Goal: Task Accomplishment & Management: Manage account settings

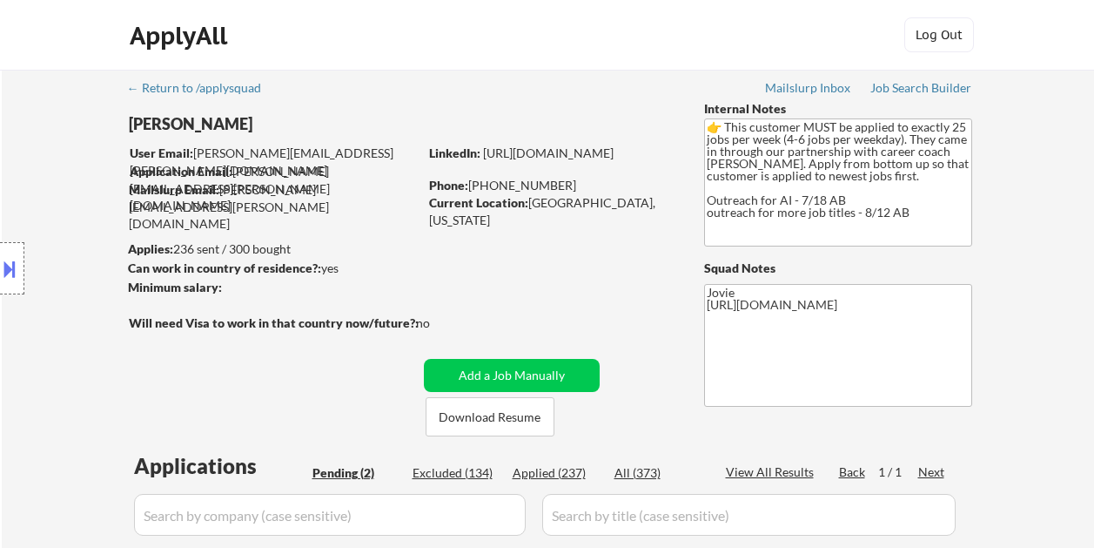
select select ""pending""
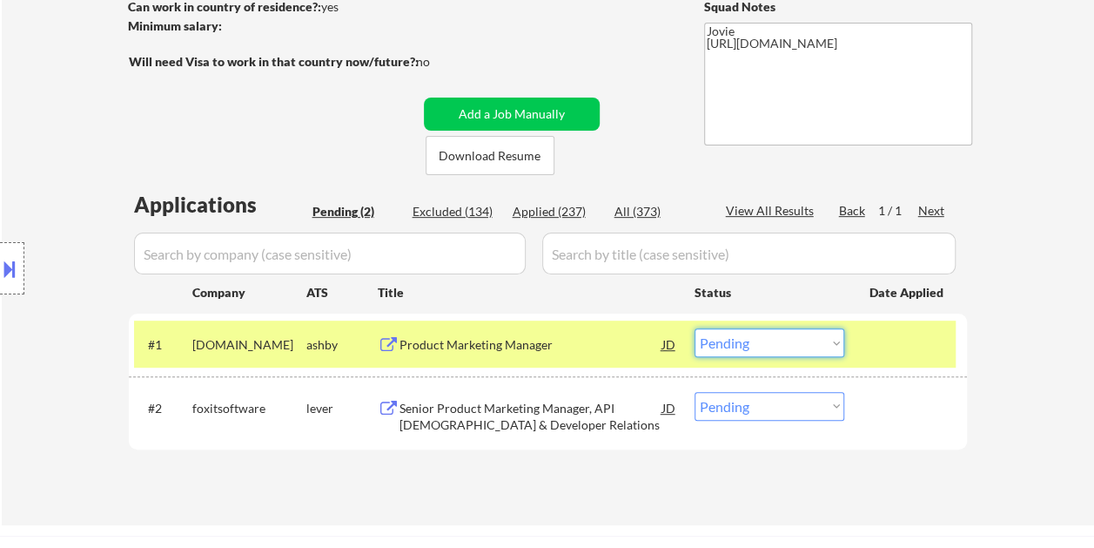
click at [830, 345] on select "Choose an option... Pending Applied Excluded (Questions) Excluded (Expired) Exc…" at bounding box center [770, 342] width 150 height 29
click at [695, 328] on select "Choose an option... Pending Applied Excluded (Questions) Excluded (Expired) Exc…" at bounding box center [770, 342] width 150 height 29
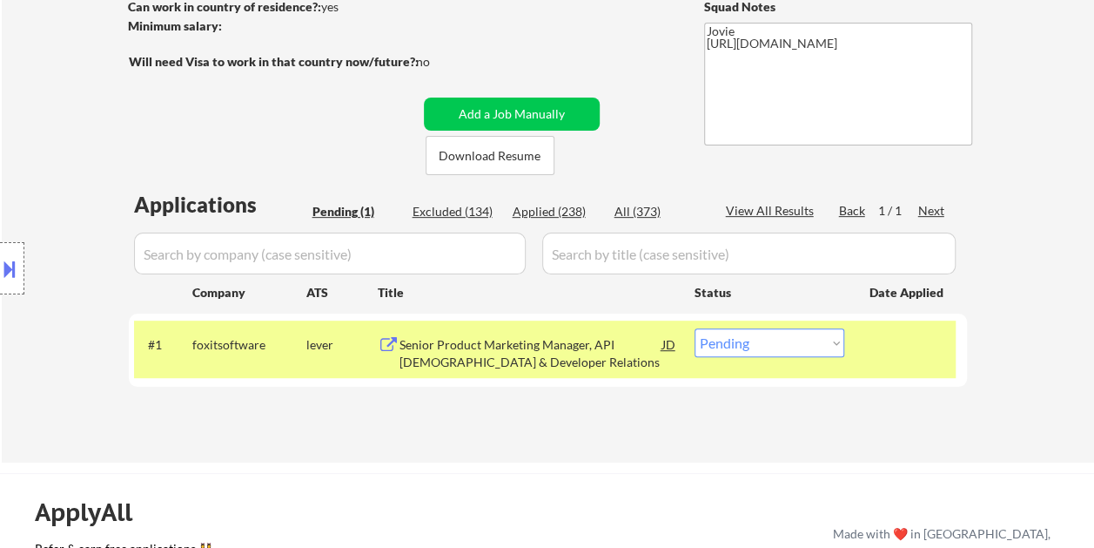
click at [588, 355] on div "Senior Product Marketing Manager, API [DEMOGRAPHIC_DATA] & Developer Relations" at bounding box center [531, 353] width 263 height 34
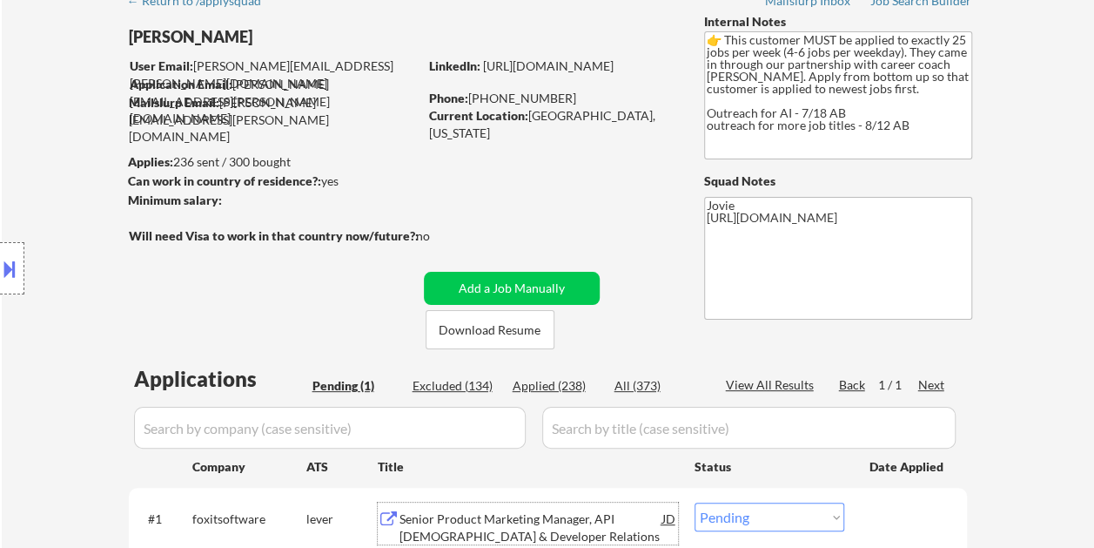
scroll to position [174, 0]
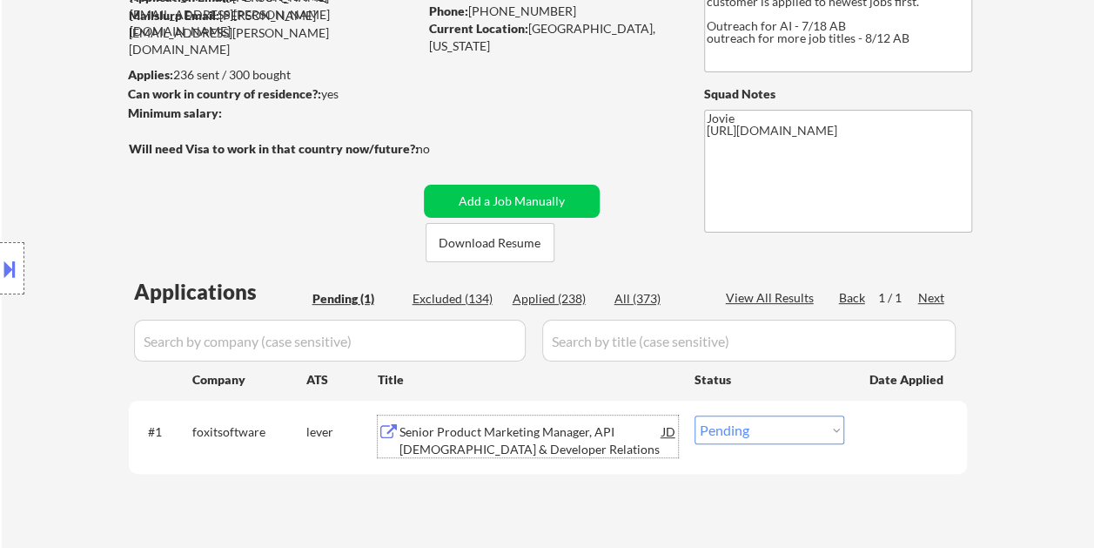
click at [841, 428] on select "Choose an option... Pending Applied Excluded (Questions) Excluded (Expired) Exc…" at bounding box center [770, 429] width 150 height 29
click at [695, 415] on select "Choose an option... Pending Applied Excluded (Questions) Excluded (Expired) Exc…" at bounding box center [770, 429] width 150 height 29
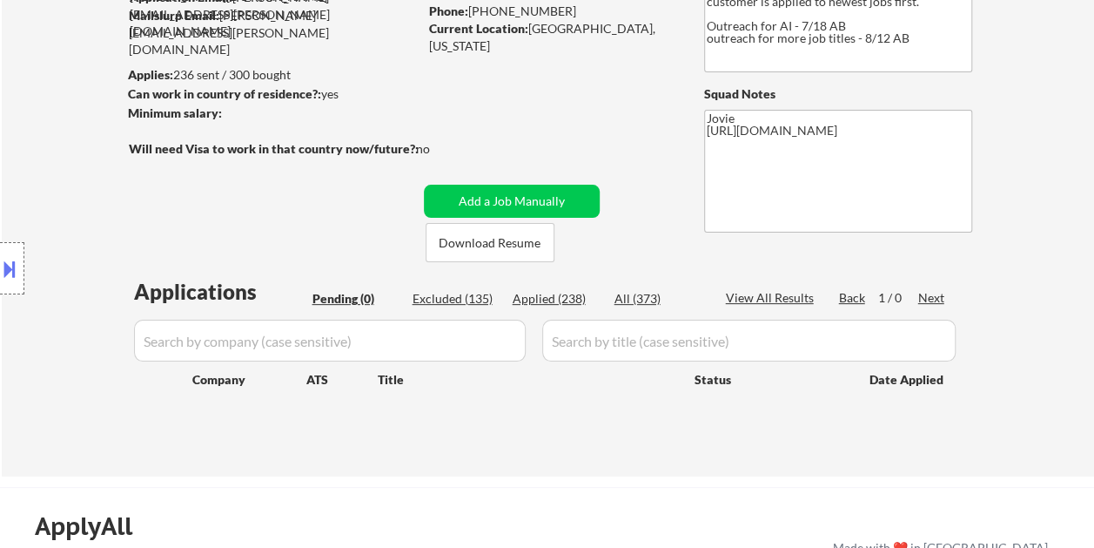
click at [560, 296] on div "Applied (238)" at bounding box center [556, 298] width 87 height 17
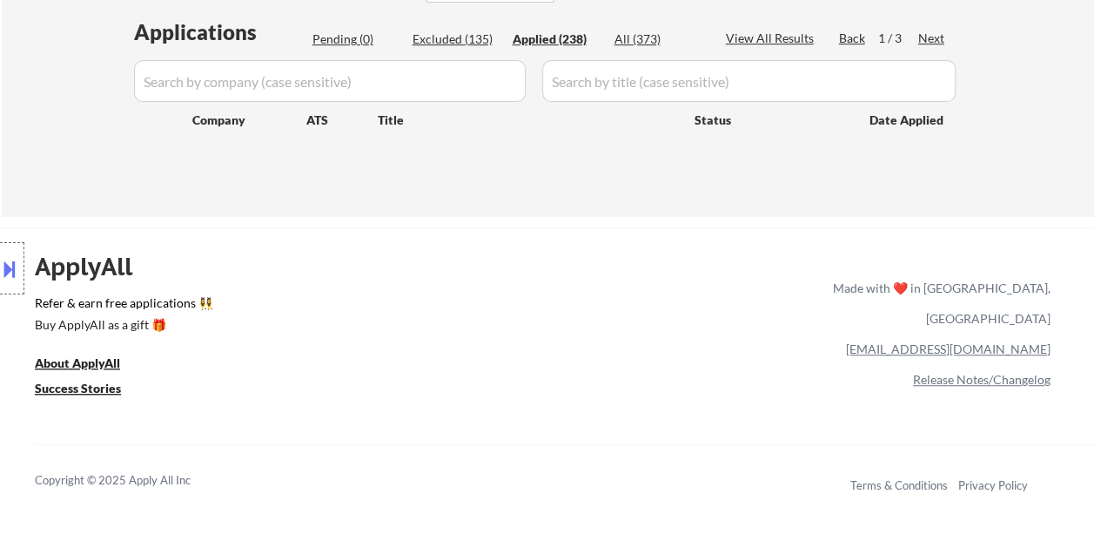
scroll to position [435, 0]
select select ""applied""
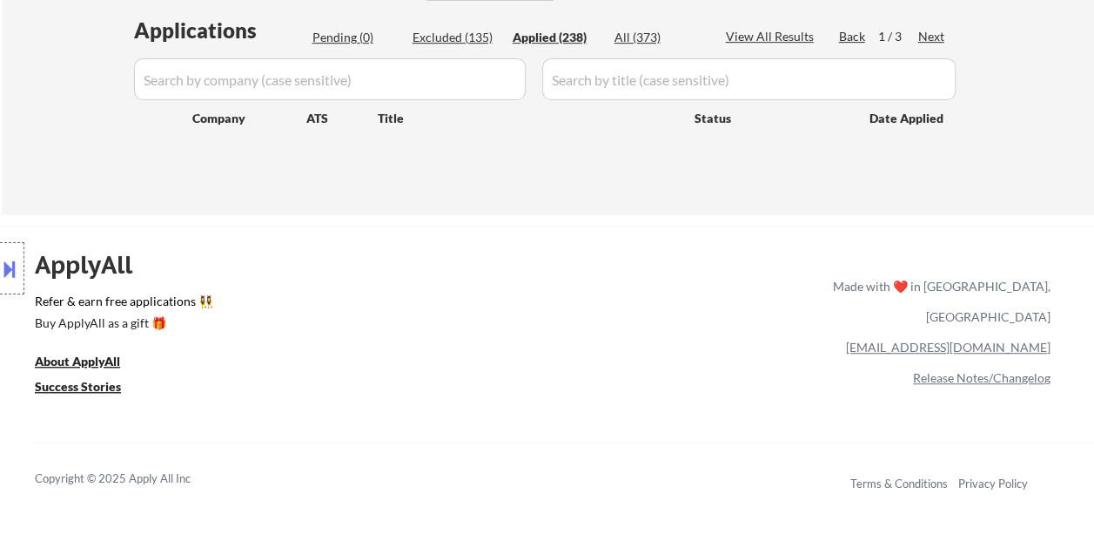
select select ""applied""
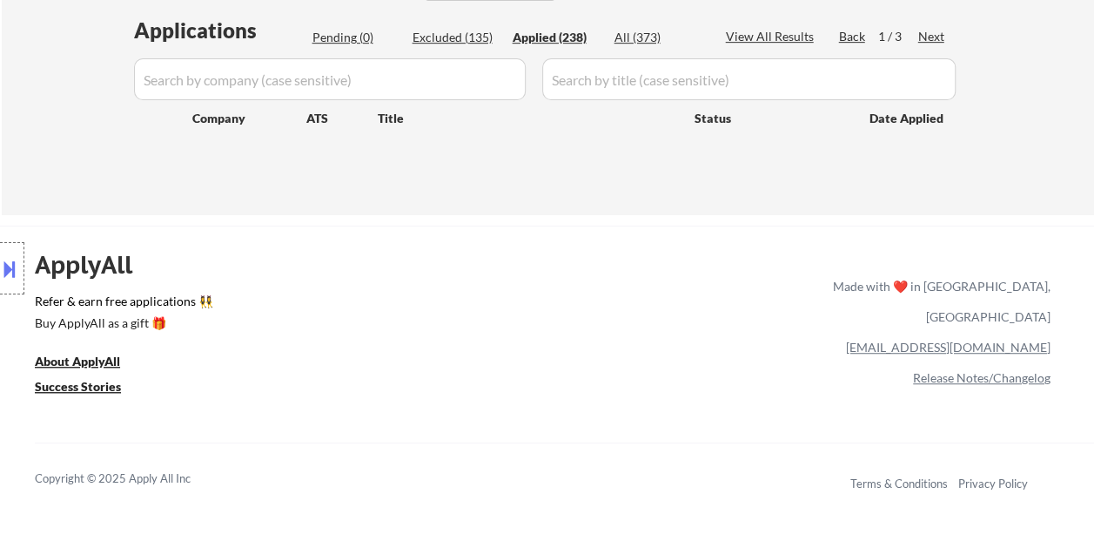
select select ""applied""
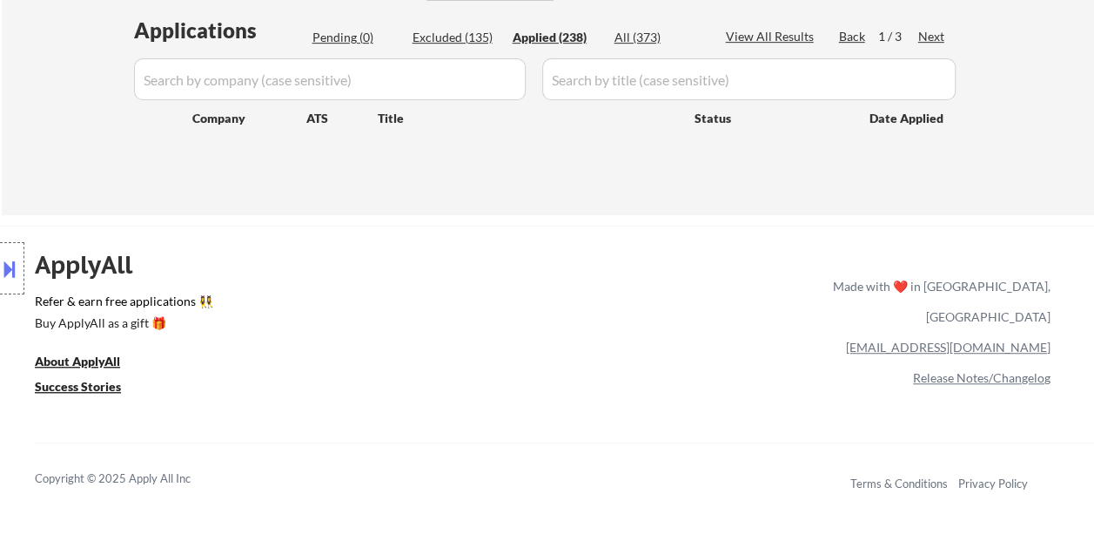
select select ""applied""
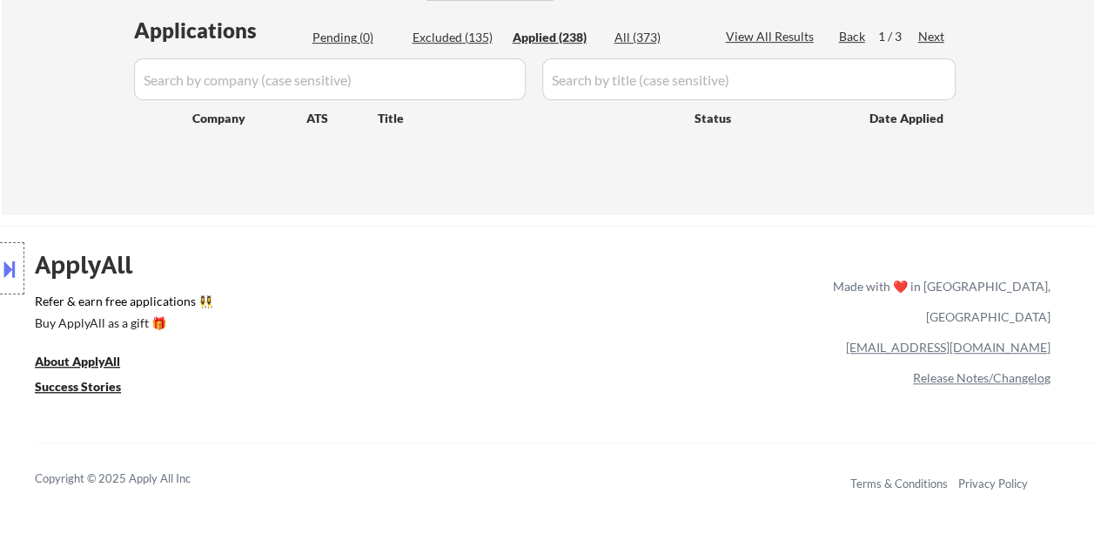
select select ""applied""
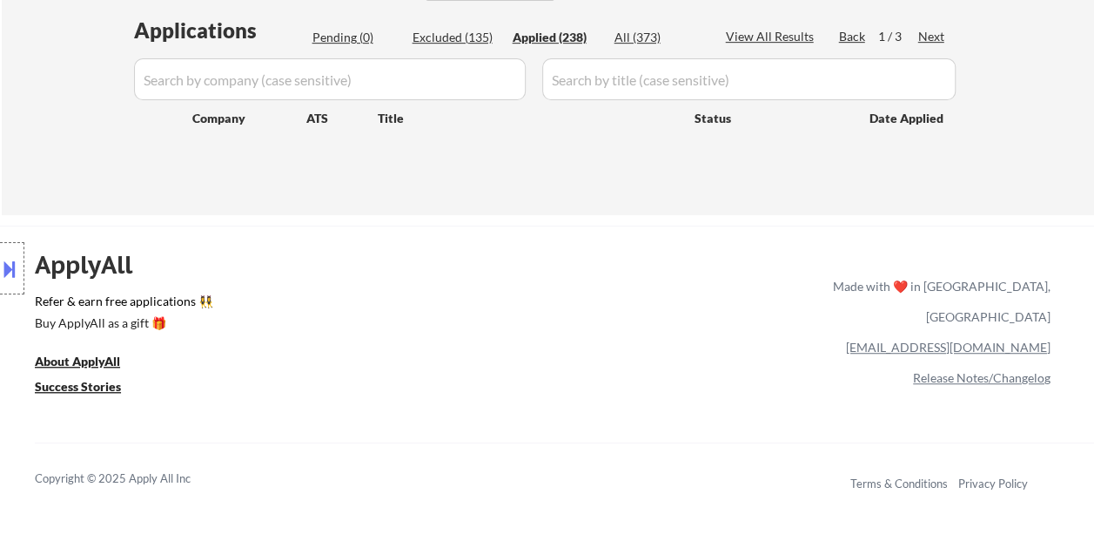
select select ""applied""
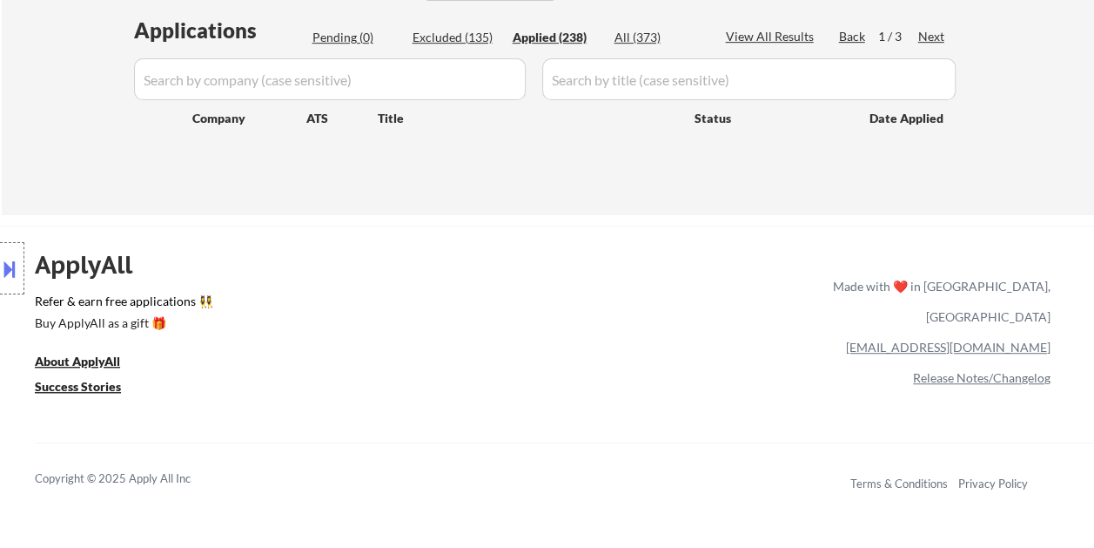
select select ""applied""
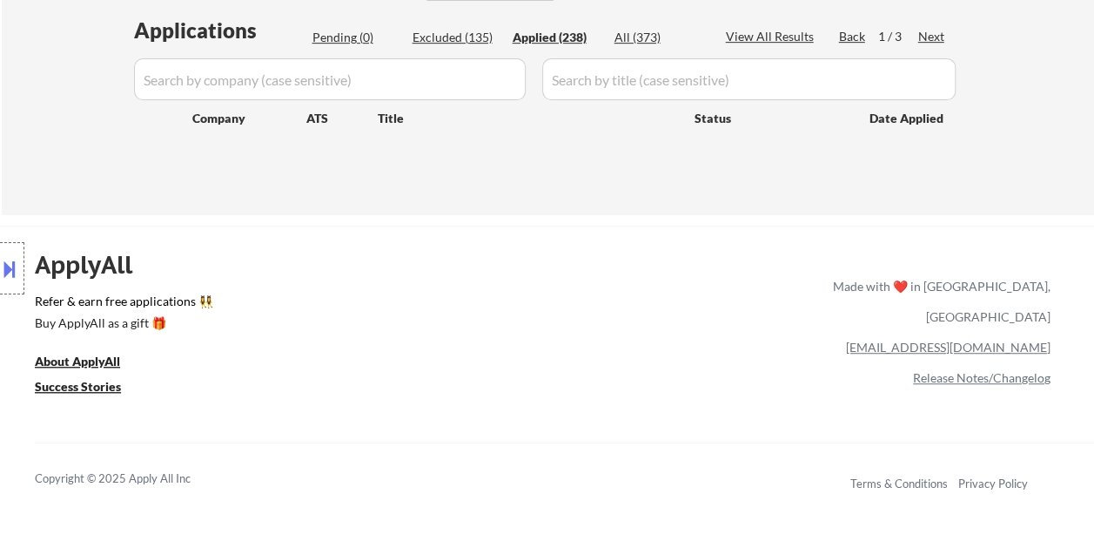
select select ""applied""
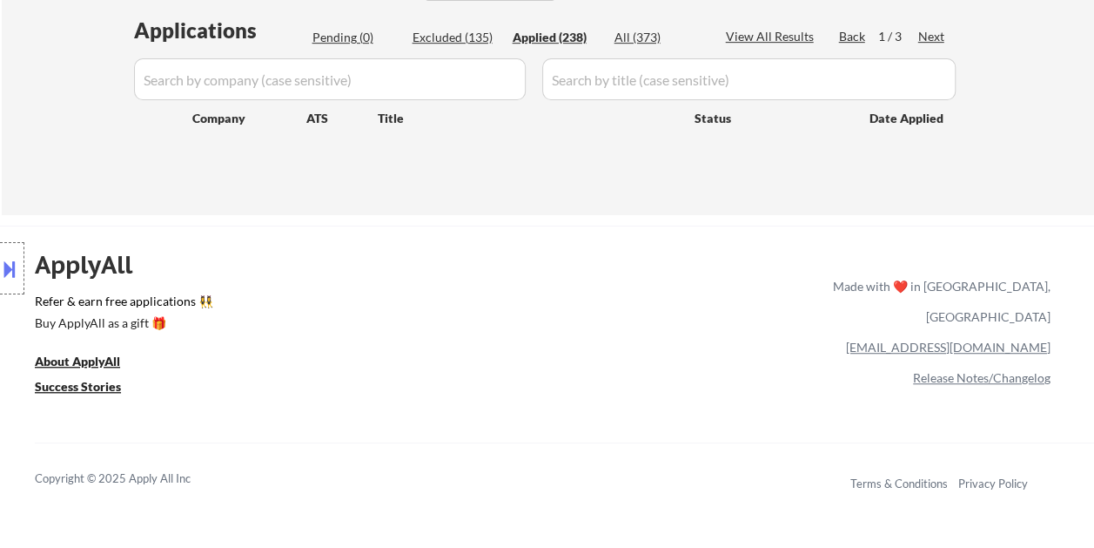
select select ""applied""
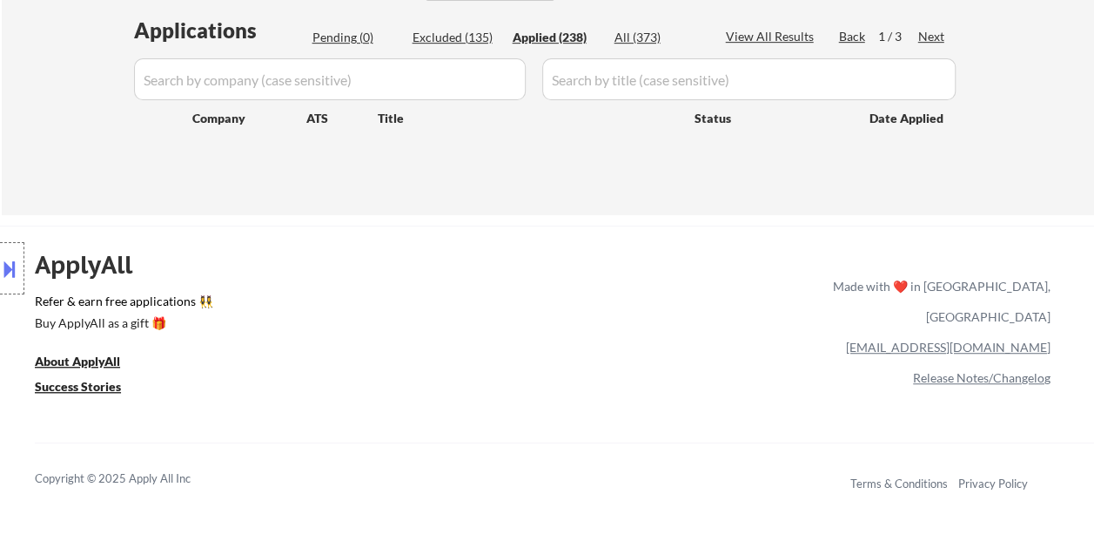
select select ""applied""
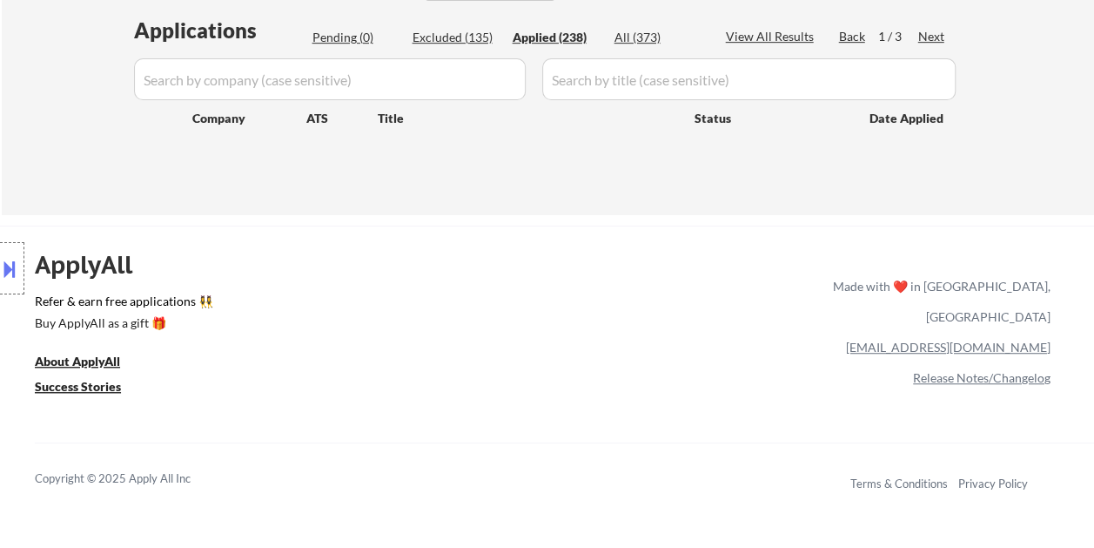
select select ""applied""
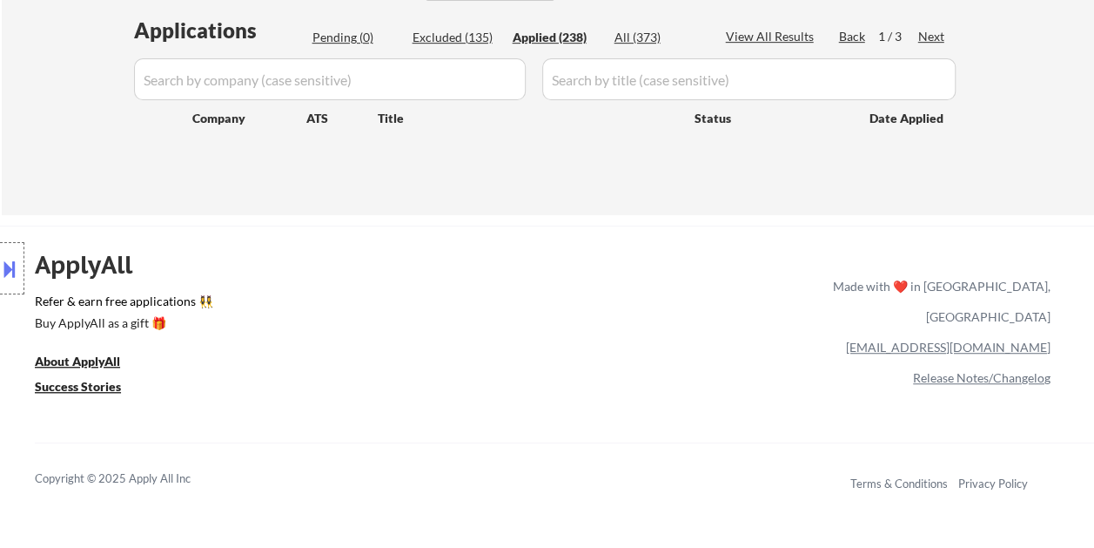
select select ""applied""
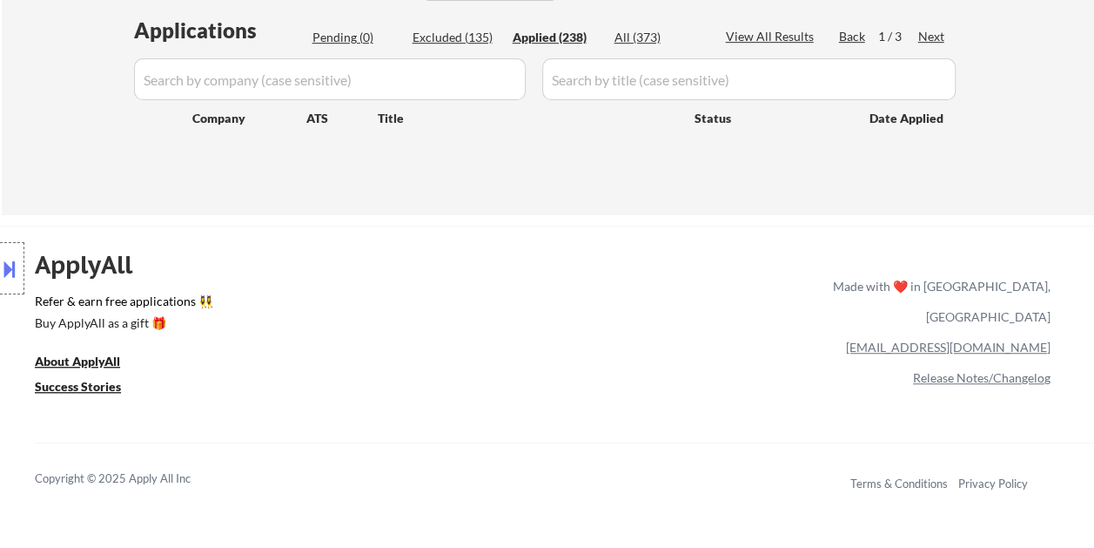
select select ""applied""
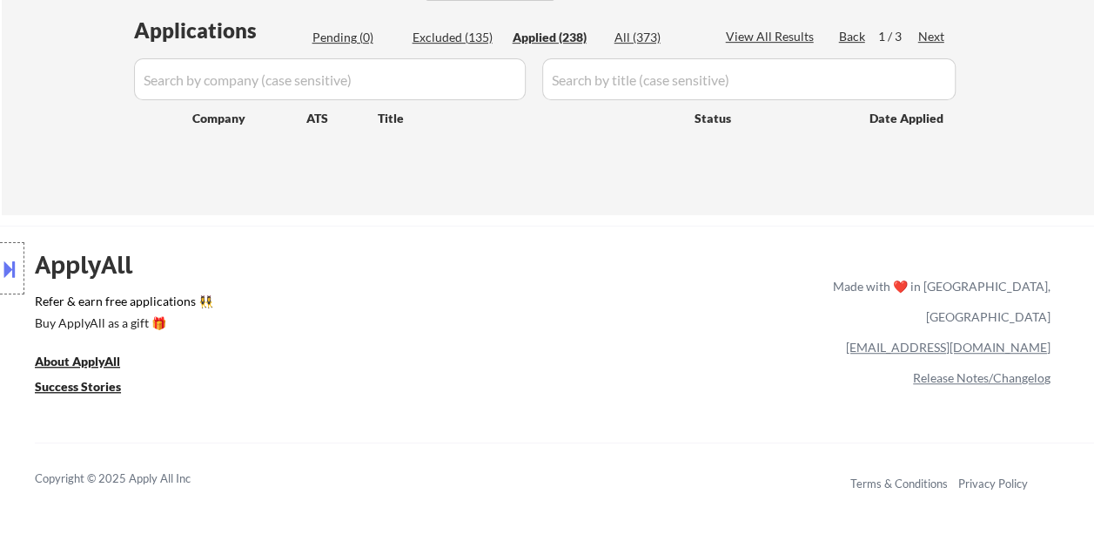
select select ""applied""
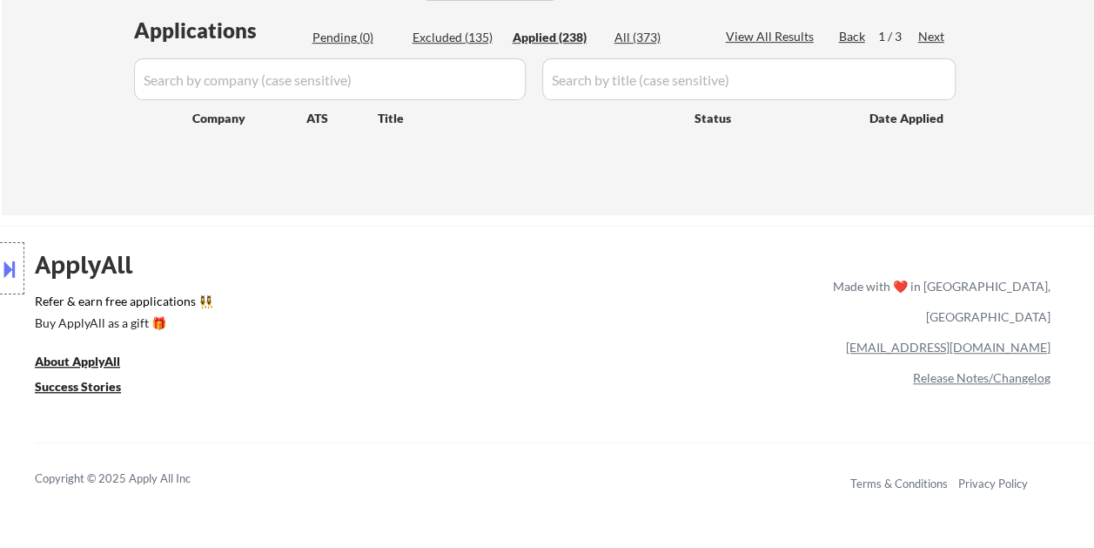
select select ""applied""
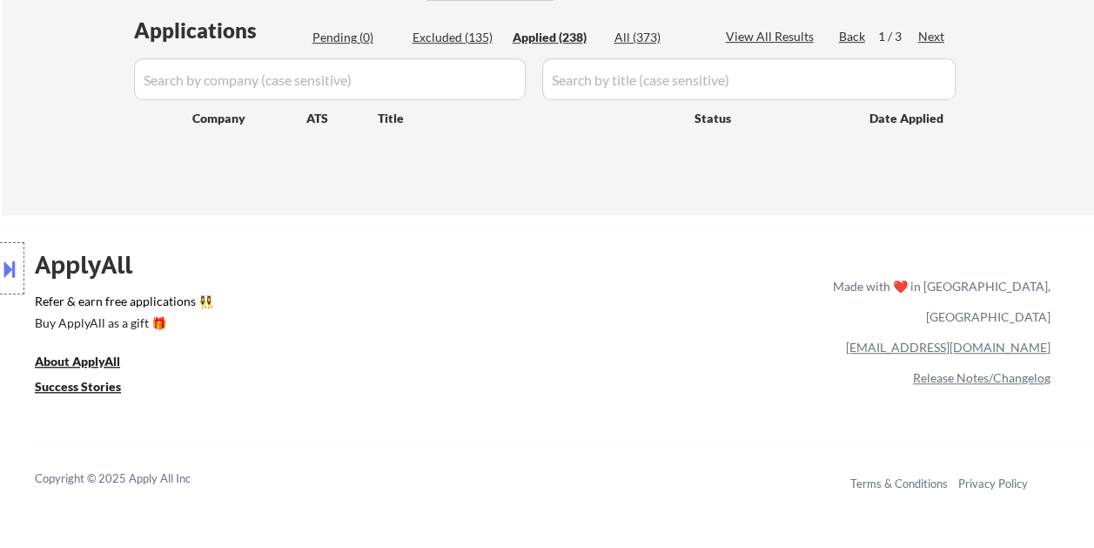
select select ""applied""
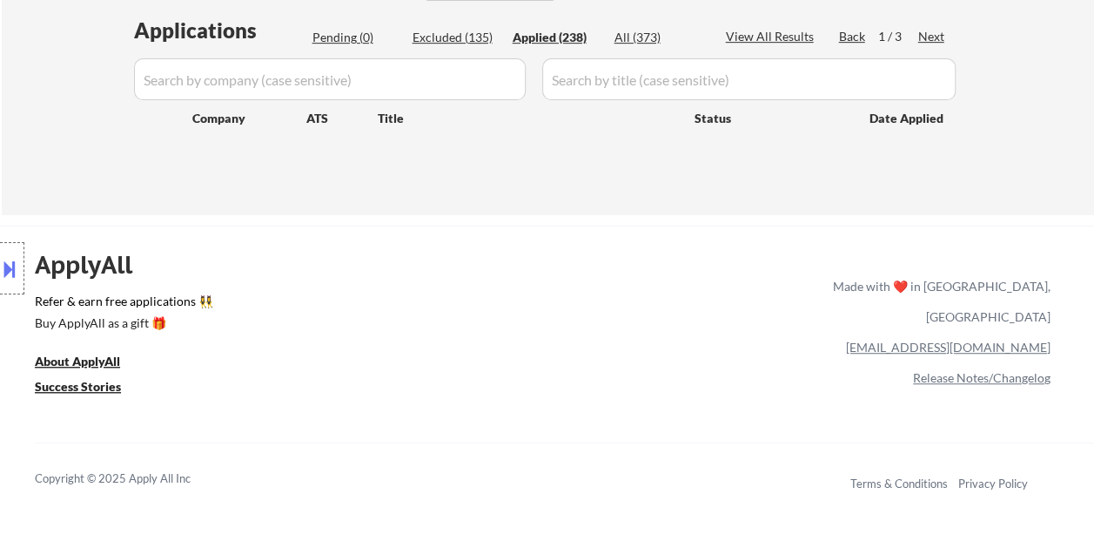
select select ""applied""
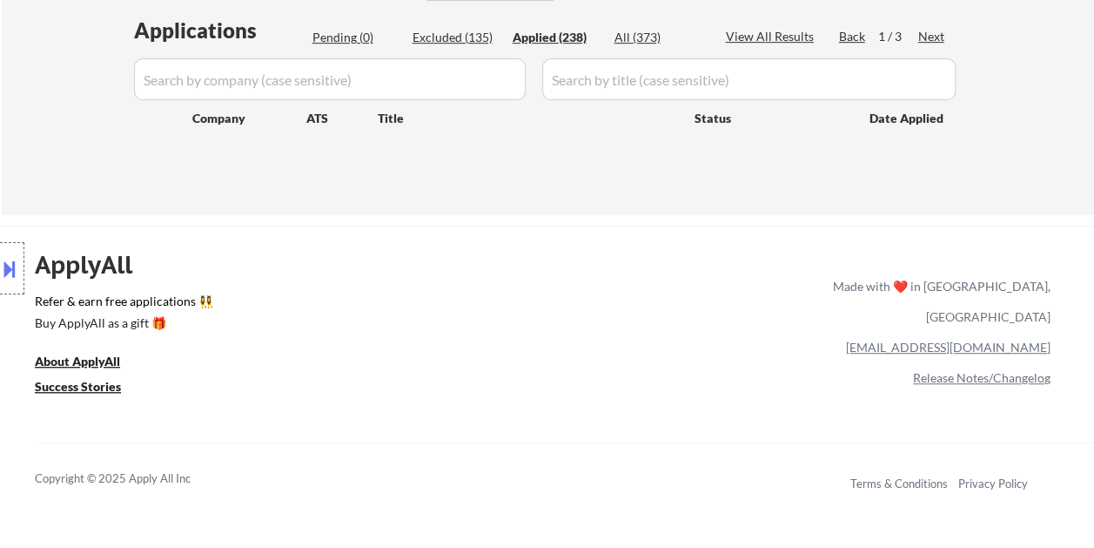
select select ""applied""
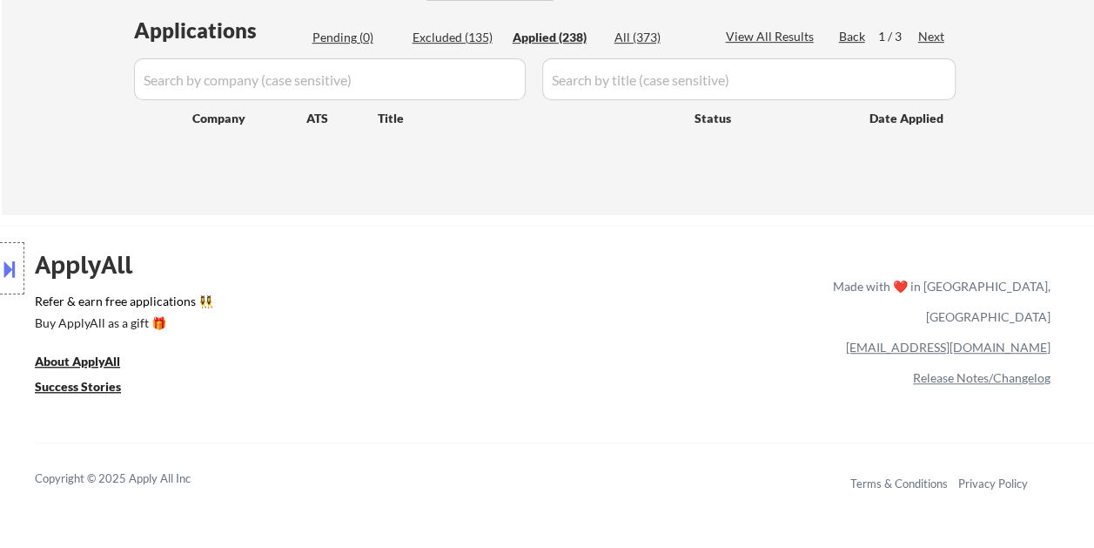
select select ""applied""
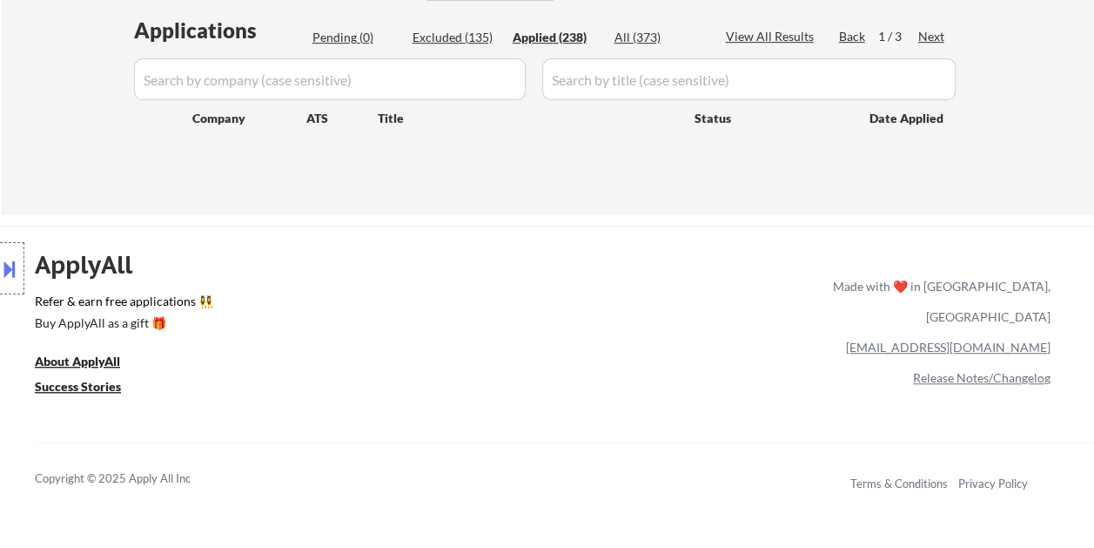
select select ""applied""
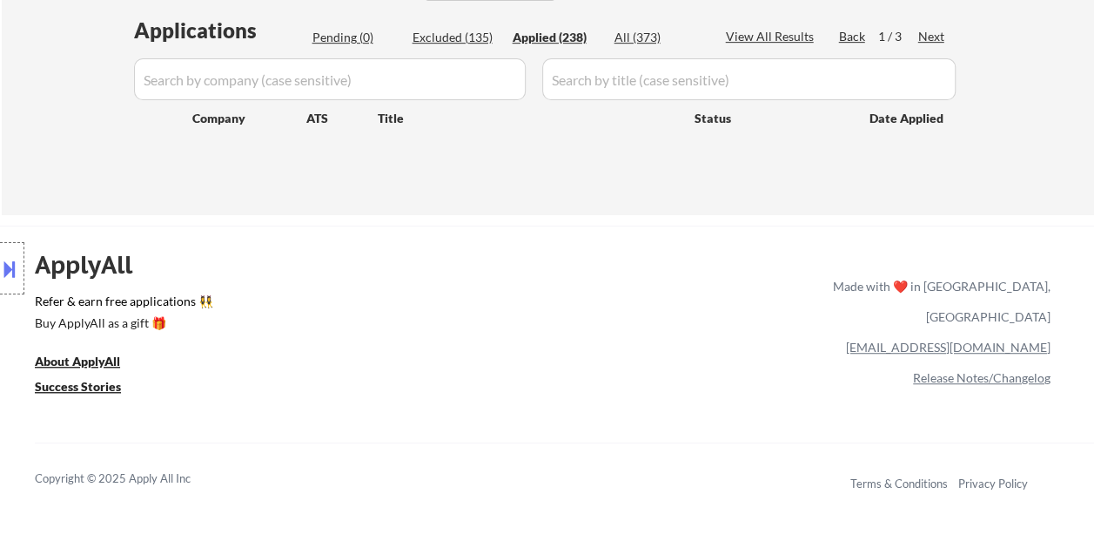
select select ""applied""
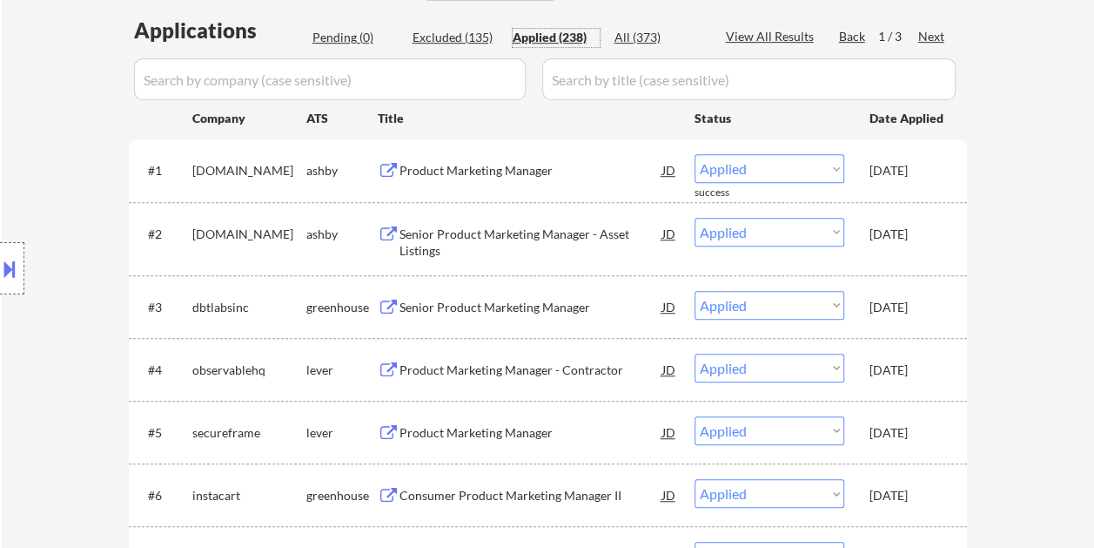
scroll to position [261, 0]
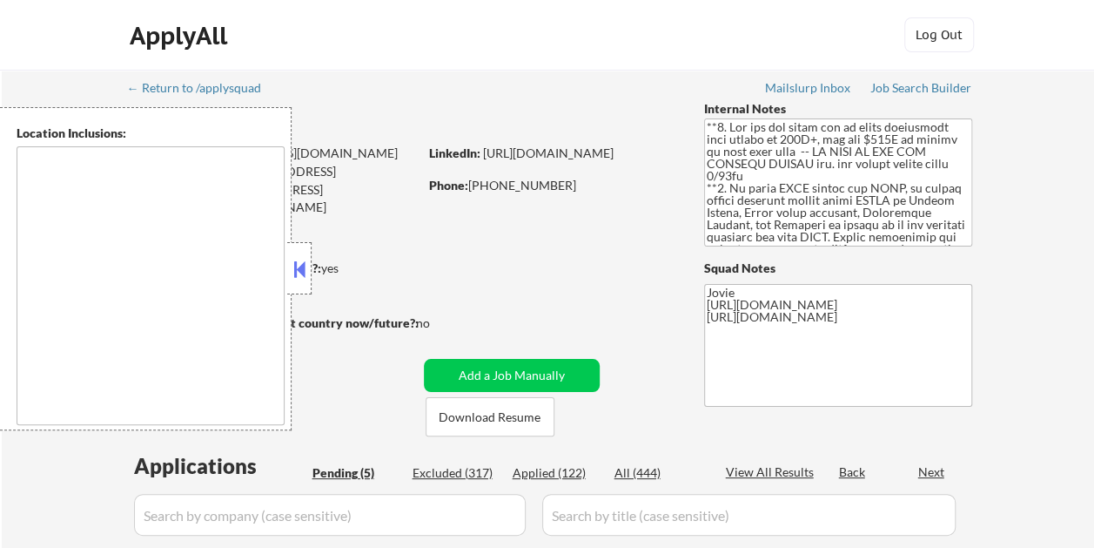
type textarea "country:[GEOGRAPHIC_DATA]"
select select ""pending""
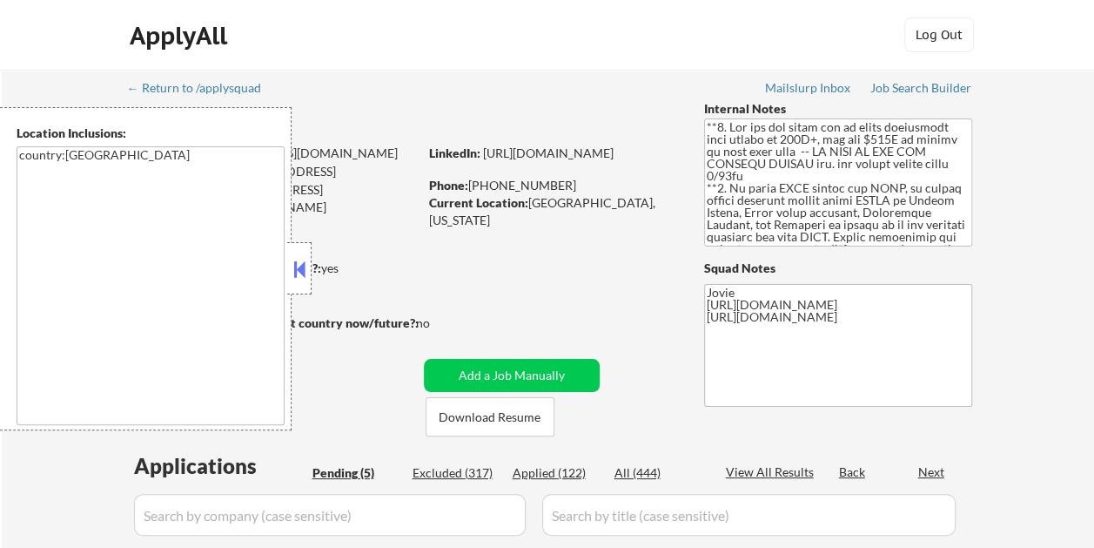
select select ""pending""
click at [303, 258] on button at bounding box center [299, 269] width 19 height 26
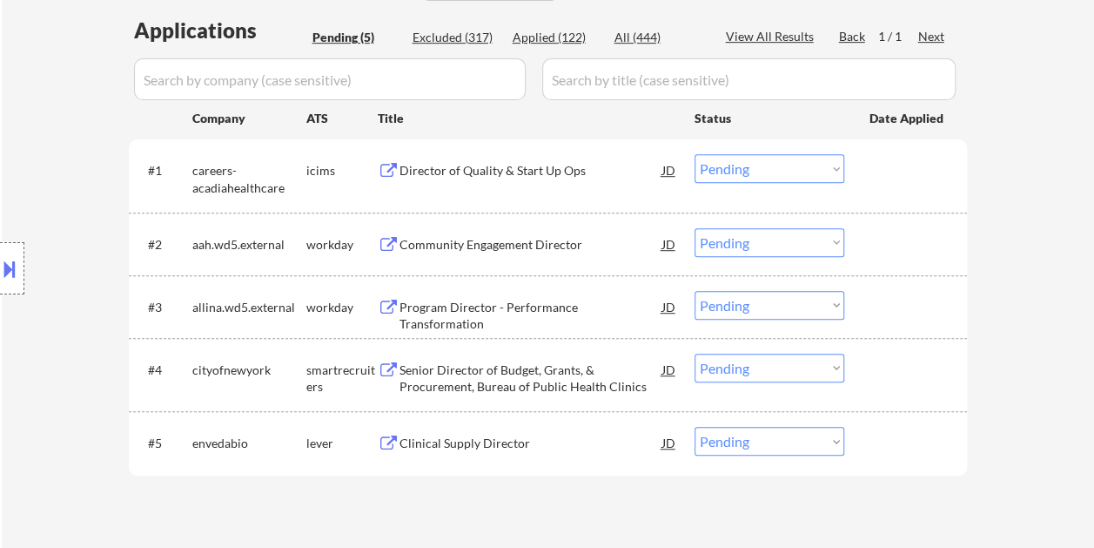
scroll to position [522, 0]
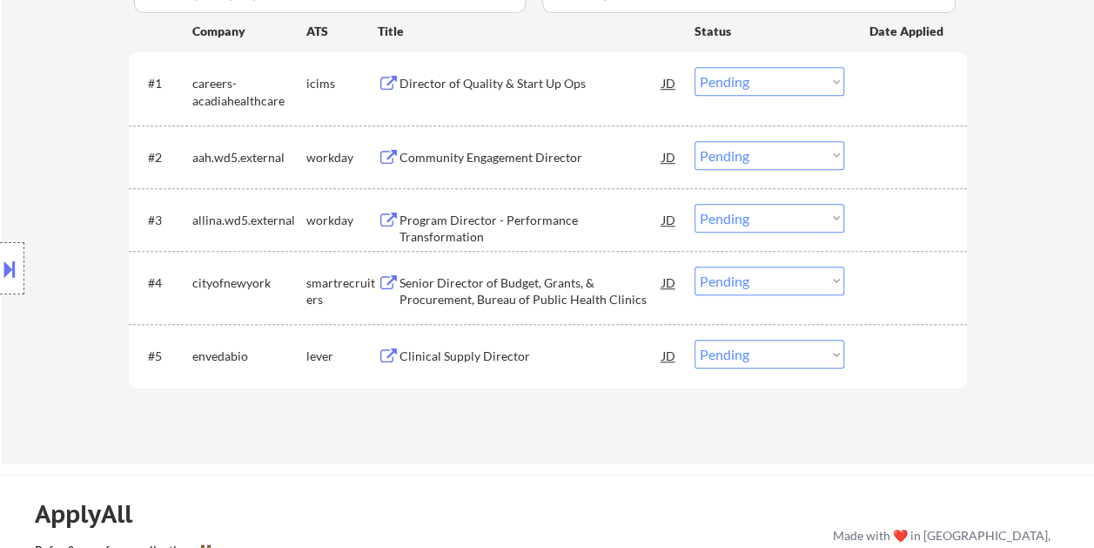
click at [447, 349] on div "Clinical Supply Director" at bounding box center [531, 355] width 263 height 17
